Goal: Check status: Check status

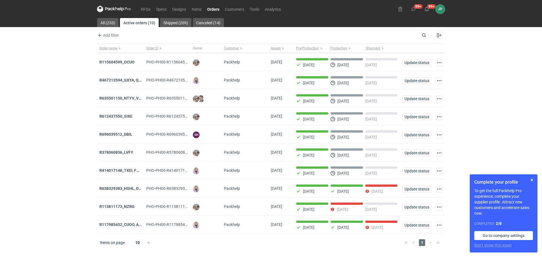
click at [34, 161] on div "RFQs Specs Designs Items Orders Customers Tools Analytics 99+ 99+ JP [PERSON_NA…" at bounding box center [271, 128] width 542 height 257
click at [144, 8] on link "RFQs" at bounding box center [145, 9] width 15 height 7
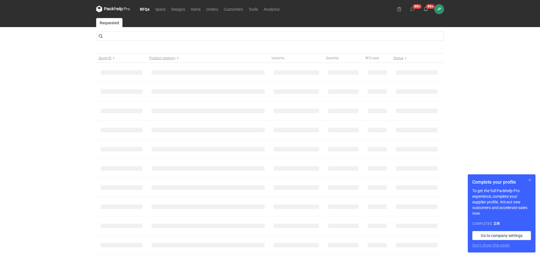
click at [530, 180] on button "button" at bounding box center [529, 180] width 7 height 7
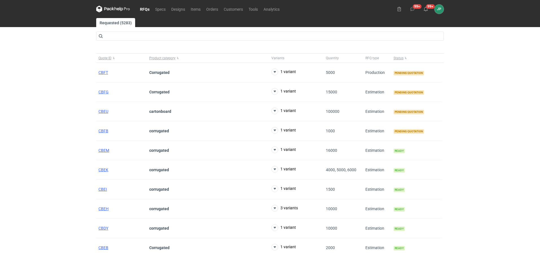
click at [347, 257] on html "RFQs Specs Designs Items Orders Customers Tools Analytics 99+ 99+ JP [PERSON_NA…" at bounding box center [270, 128] width 540 height 257
click at [524, 111] on div "RFQs Specs Designs Items Orders Customers Tools Analytics 99+ 99+ JP [PERSON_NA…" at bounding box center [270, 128] width 540 height 257
click at [53, 139] on div "RFQs Specs Designs Items Orders Customers Tools Analytics 99+ 99+ JP [PERSON_NA…" at bounding box center [270, 128] width 540 height 257
click at [100, 130] on span "CBFB" at bounding box center [103, 131] width 10 height 5
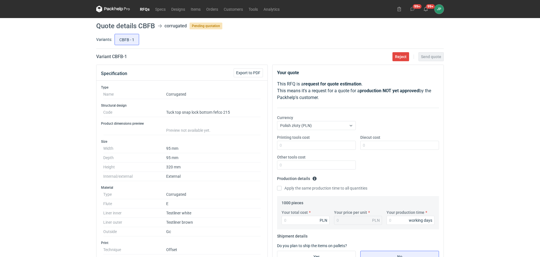
click at [25, 159] on div "RFQs Specs Designs Items Orders Customers Tools Analytics 99+ 99+ JP [PERSON_NA…" at bounding box center [270, 128] width 540 height 257
click at [149, 12] on link "RFQs" at bounding box center [144, 9] width 15 height 7
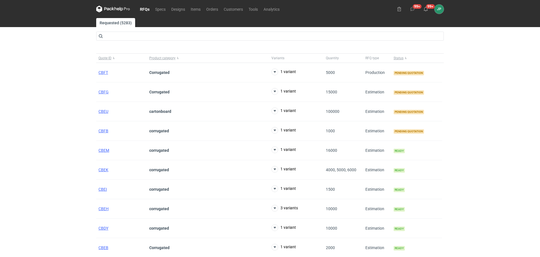
click at [15, 219] on div "RFQs Specs Designs Items Orders Customers Tools Analytics 99+ 99+ JP [PERSON_NA…" at bounding box center [270, 128] width 540 height 257
click at [499, 161] on div "RFQs Specs Designs Items Orders Customers Tools Analytics 99+ 99+ JP [PERSON_NA…" at bounding box center [270, 128] width 540 height 257
click at [474, 148] on div "RFQs Specs Designs Items Orders Customers Tools Analytics 99+ 99+ JP [PERSON_NA…" at bounding box center [270, 128] width 540 height 257
